Goal: Check status: Check status

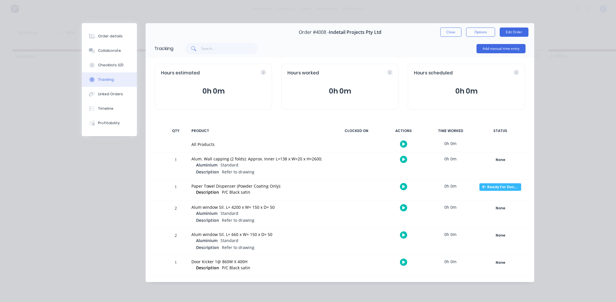
click at [448, 33] on button "Close" at bounding box center [450, 32] width 21 height 9
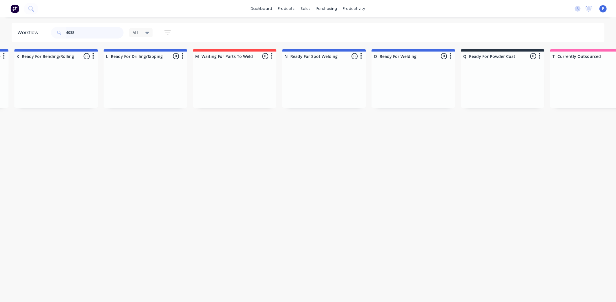
scroll to position [0, 1444]
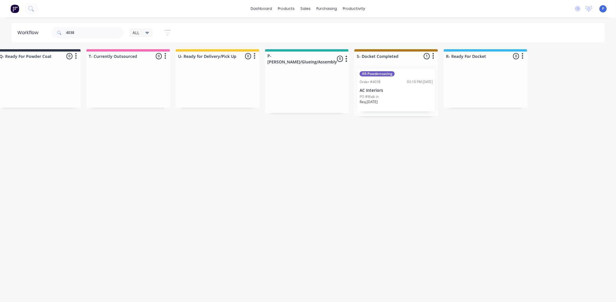
click at [381, 94] on div "A9-Powdercoating Order #4038 03:10 PM [DATE] AC Interiors PO #Walk in Req. [DAT…" at bounding box center [396, 90] width 78 height 43
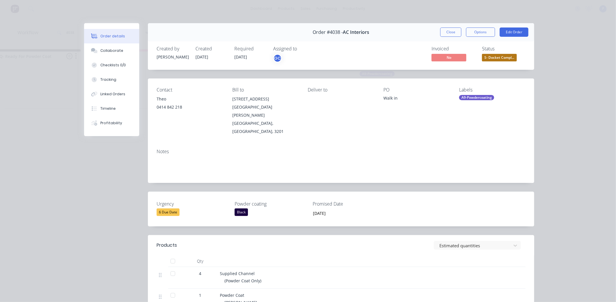
click at [170, 256] on div at bounding box center [173, 262] width 12 height 12
click at [113, 79] on button "Tracking" at bounding box center [111, 79] width 55 height 14
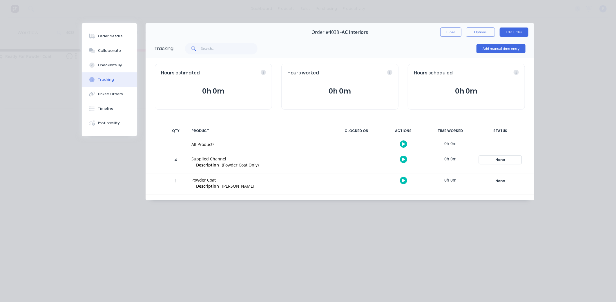
click at [502, 159] on div "None" at bounding box center [500, 160] width 42 height 8
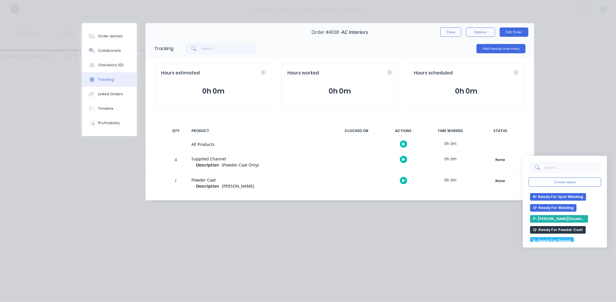
scroll to position [192, 0]
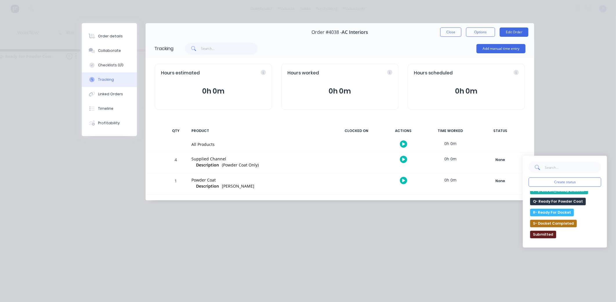
click at [600, 227] on div "Create status None edit A- On Hold B- Waiting For Approval C- Waiting On Stock …" at bounding box center [565, 202] width 84 height 92
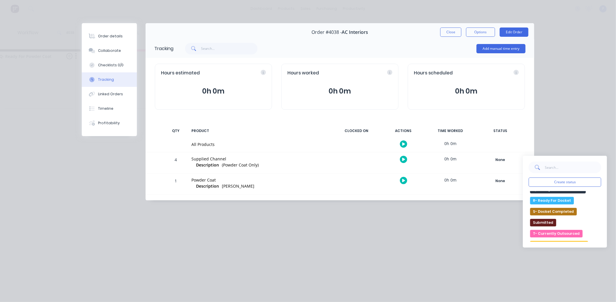
scroll to position [210, 0]
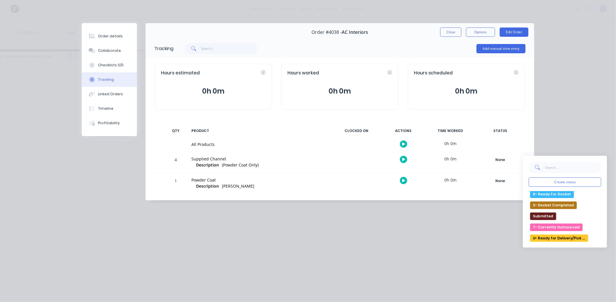
click at [556, 240] on button "U- Ready for Delivery/Pick Up" at bounding box center [559, 239] width 58 height 8
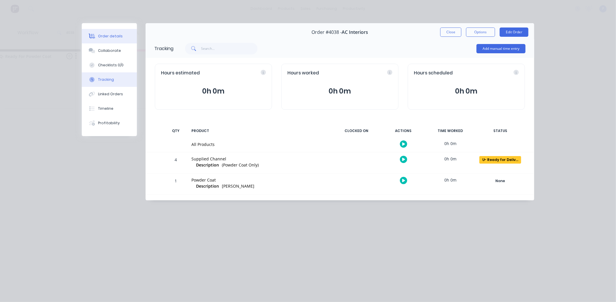
click at [114, 30] on button "Order details" at bounding box center [109, 36] width 55 height 14
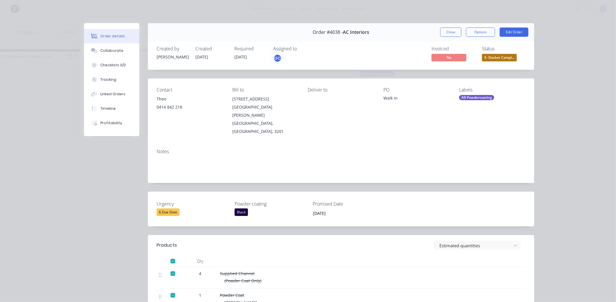
click at [492, 56] on span "S- Docket Compl..." at bounding box center [499, 57] width 35 height 7
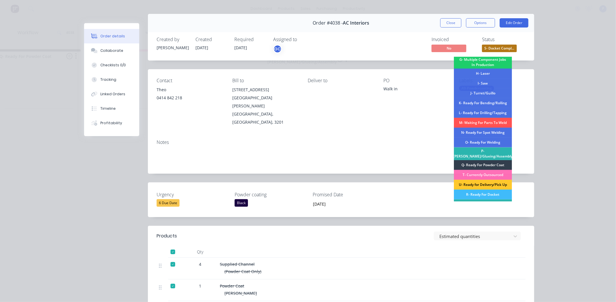
scroll to position [71, 0]
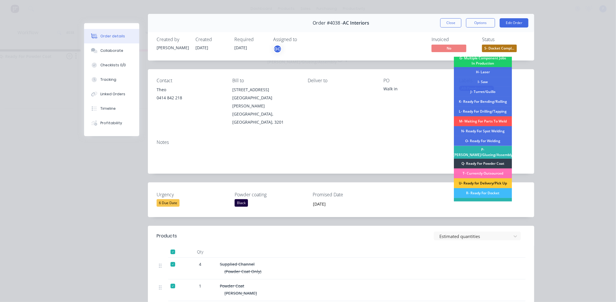
click at [493, 179] on div "U- Ready for Delivery/Pick Up" at bounding box center [483, 184] width 58 height 10
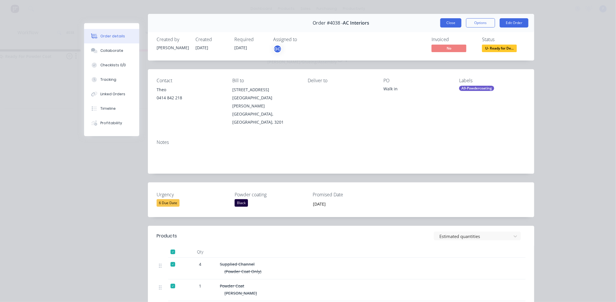
click at [444, 26] on button "Close" at bounding box center [450, 22] width 21 height 9
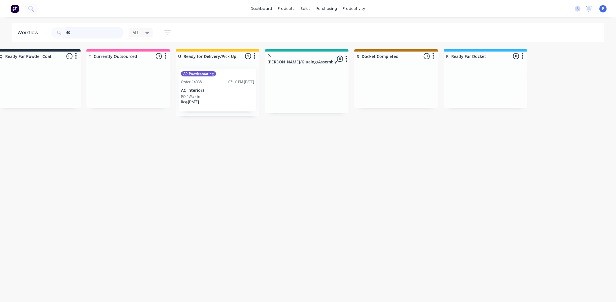
type input "4"
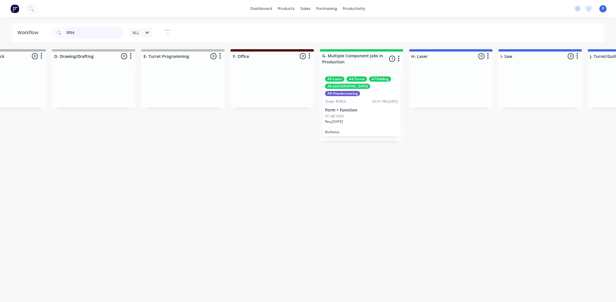
scroll to position [0, 374]
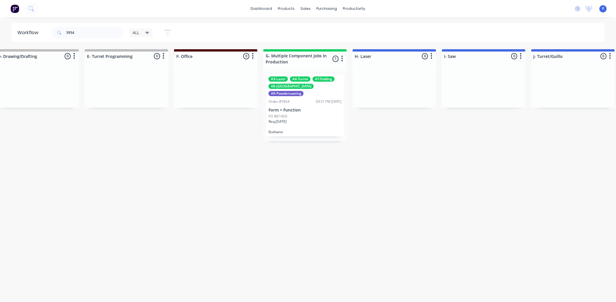
click at [310, 119] on div "Req. [DATE]" at bounding box center [304, 124] width 73 height 10
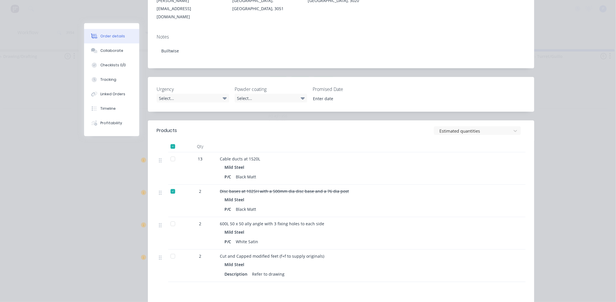
scroll to position [200, 0]
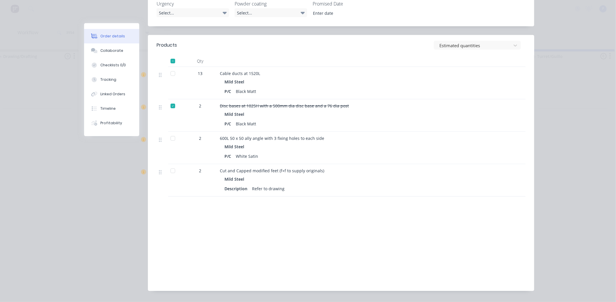
click at [157, 55] on div at bounding box center [163, 61] width 12 height 12
click at [164, 67] on div at bounding box center [163, 83] width 12 height 32
click at [172, 68] on div at bounding box center [173, 74] width 12 height 12
click at [110, 75] on button "Tracking" at bounding box center [111, 79] width 55 height 14
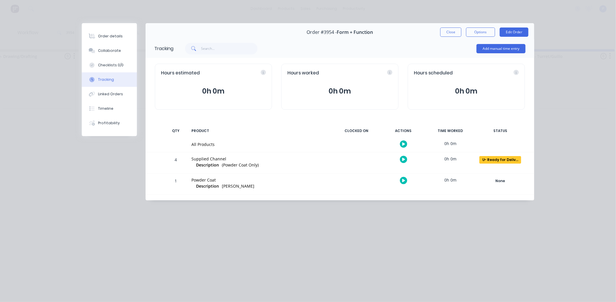
scroll to position [0, 0]
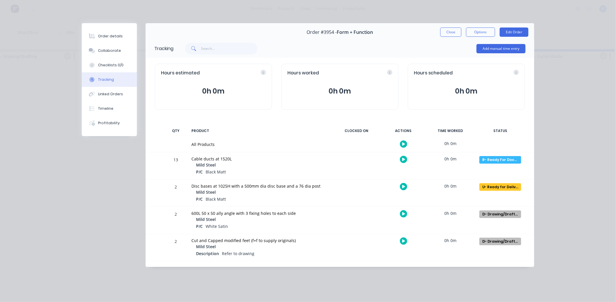
click at [499, 155] on div "R- Ready For Docket Create status None edit A- On Hold B- Waiting For Approval …" at bounding box center [499, 165] width 49 height 27
click at [500, 160] on div "R- Ready For Docket" at bounding box center [500, 160] width 42 height 8
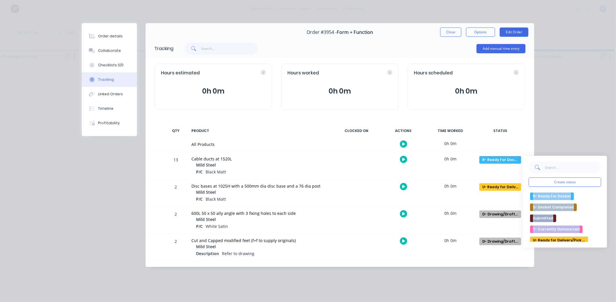
scroll to position [210, 0]
drag, startPoint x: 601, startPoint y: 202, endPoint x: 599, endPoint y: 233, distance: 30.8
click at [599, 233] on div "None edit A- On Hold B- Waiting For Approval C- Waiting On Stock Complete D- Dr…" at bounding box center [564, 216] width 72 height 51
drag, startPoint x: 599, startPoint y: 233, endPoint x: 573, endPoint y: 243, distance: 28.3
click at [573, 243] on div "Create status None edit A- On Hold B- Waiting For Approval C- Waiting On Stock …" at bounding box center [565, 202] width 84 height 92
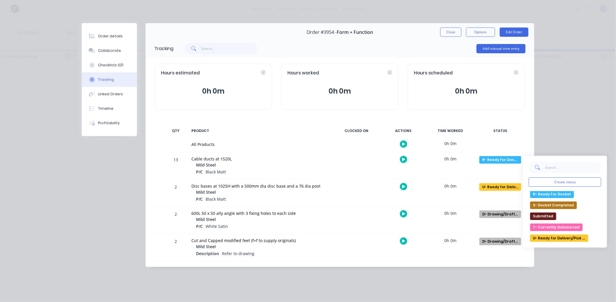
click at [572, 239] on button "U- Ready for Delivery/Pick Up" at bounding box center [559, 239] width 58 height 8
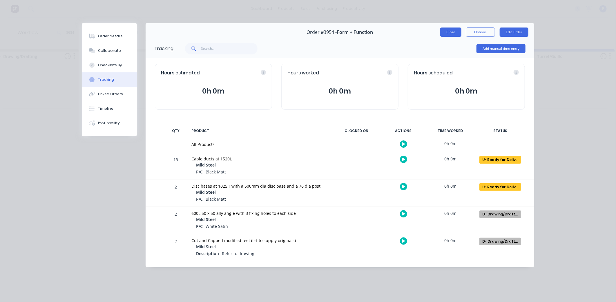
click at [449, 36] on button "Close" at bounding box center [450, 32] width 21 height 9
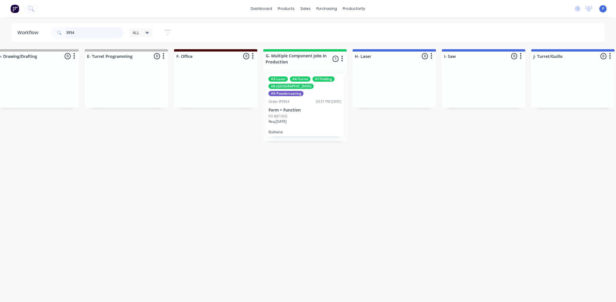
click at [80, 31] on input "3954" at bounding box center [94, 33] width 57 height 12
type input "3"
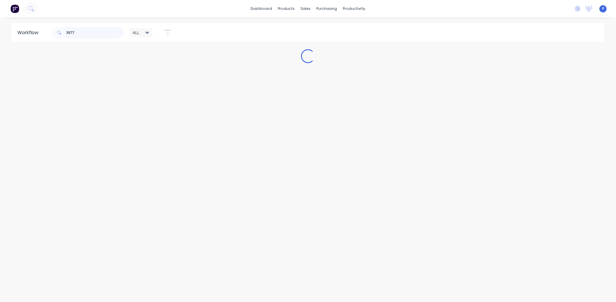
scroll to position [0, 0]
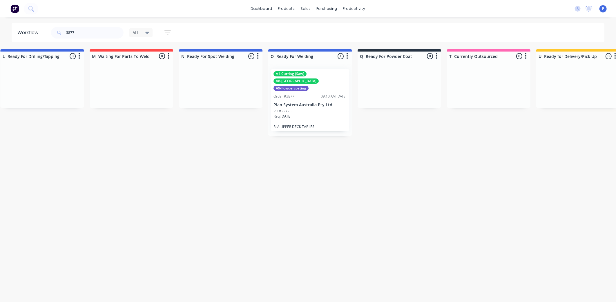
drag, startPoint x: 299, startPoint y: 169, endPoint x: 336, endPoint y: 165, distance: 37.9
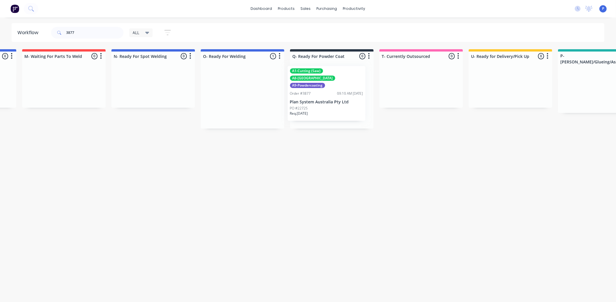
drag, startPoint x: 231, startPoint y: 94, endPoint x: 317, endPoint y: 92, distance: 86.4
click at [332, 103] on p "Plan System Australia Pty Ltd" at bounding box center [331, 105] width 73 height 5
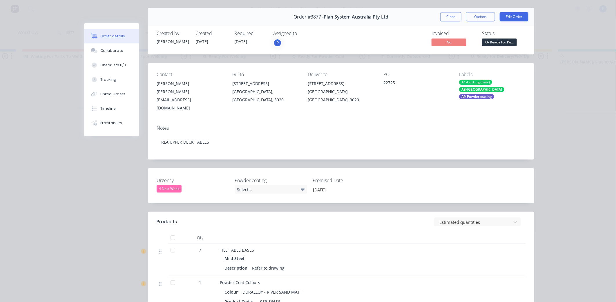
scroll to position [13, 0]
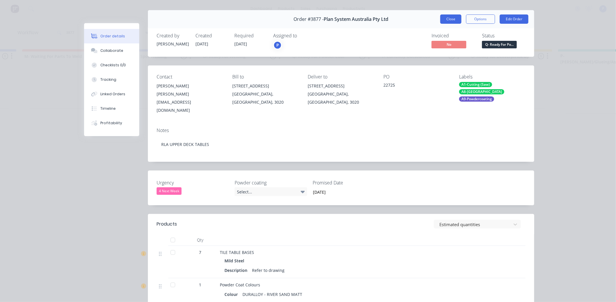
click at [447, 19] on button "Close" at bounding box center [450, 18] width 21 height 9
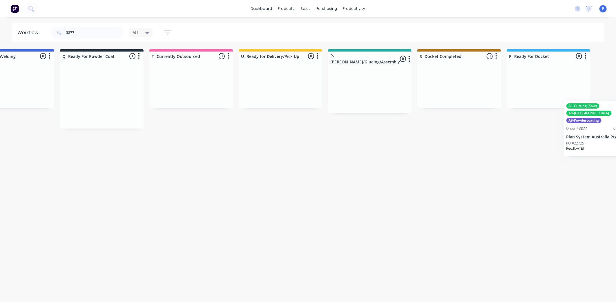
scroll to position [0, 1444]
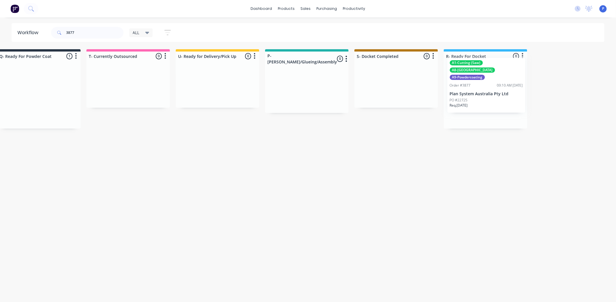
drag, startPoint x: 343, startPoint y: 81, endPoint x: 500, endPoint y: 71, distance: 157.2
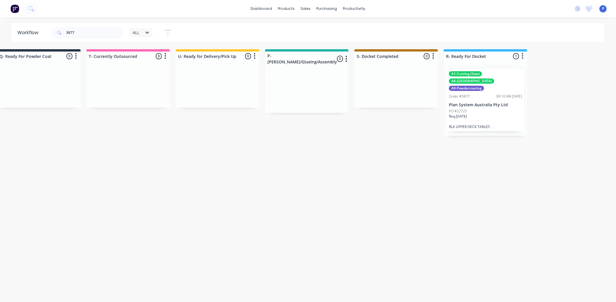
click at [483, 94] on div "A1-Cutting (Saw) A8-Welding A9-Powdercoating Order #3877 09:10 AM [DATE] Plan S…" at bounding box center [485, 100] width 78 height 62
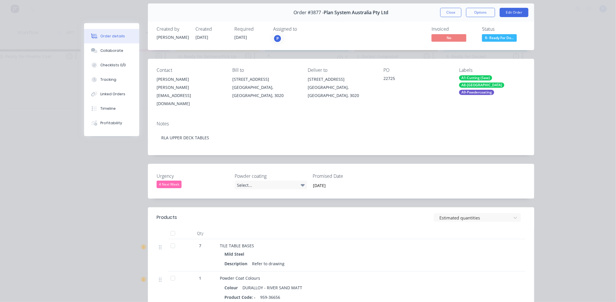
scroll to position [24, 0]
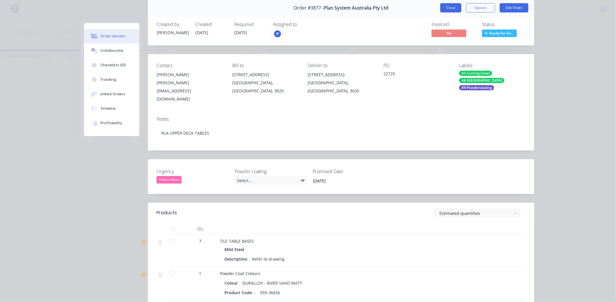
click at [448, 12] on button "Close" at bounding box center [450, 7] width 21 height 9
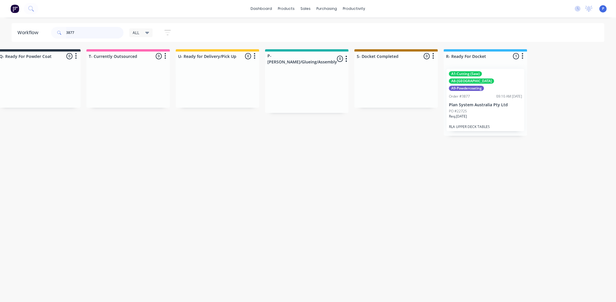
click at [75, 32] on input "3877" at bounding box center [94, 33] width 57 height 12
type input "3"
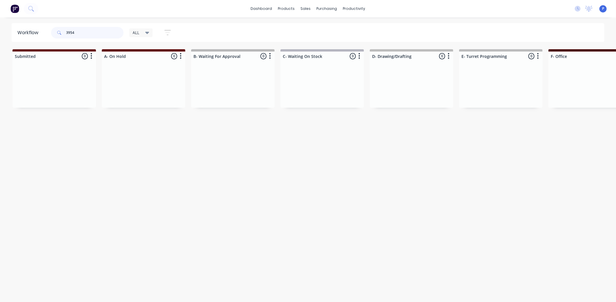
type input "3954"
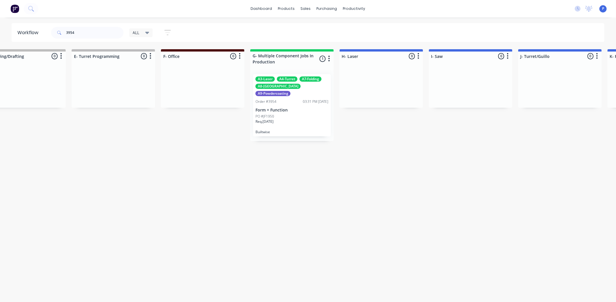
drag, startPoint x: 170, startPoint y: 138, endPoint x: 212, endPoint y: 144, distance: 42.2
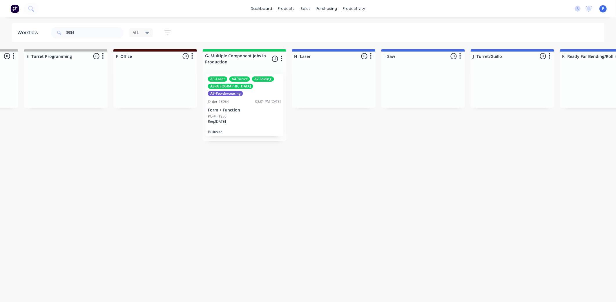
click at [239, 114] on div "PO #JF1950" at bounding box center [244, 116] width 73 height 5
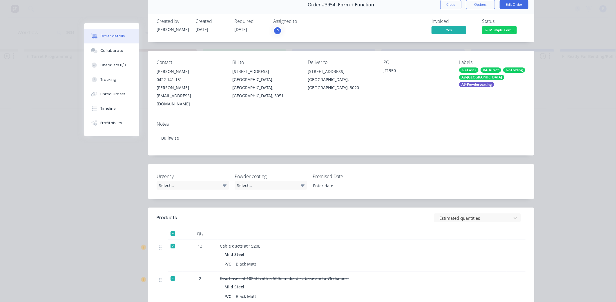
scroll to position [28, 0]
click at [124, 86] on button "Tracking" at bounding box center [111, 79] width 55 height 14
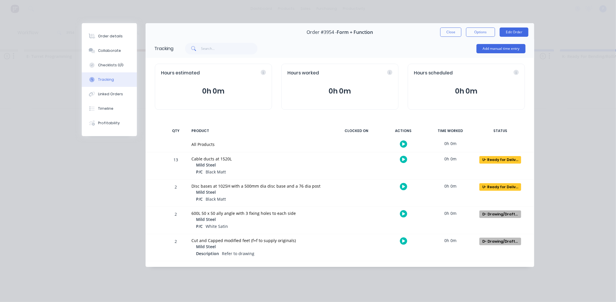
scroll to position [0, 0]
click at [441, 35] on button "Close" at bounding box center [450, 32] width 21 height 9
